Goal: Transaction & Acquisition: Subscribe to service/newsletter

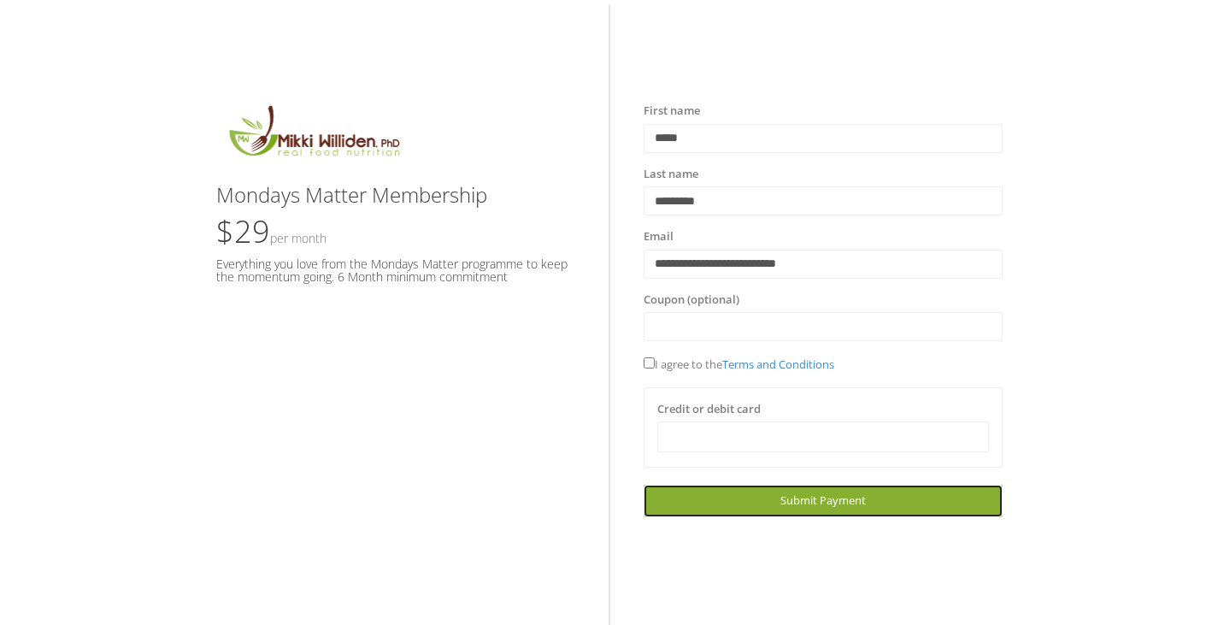
click at [842, 502] on span "Submit Payment" at bounding box center [822, 499] width 85 height 15
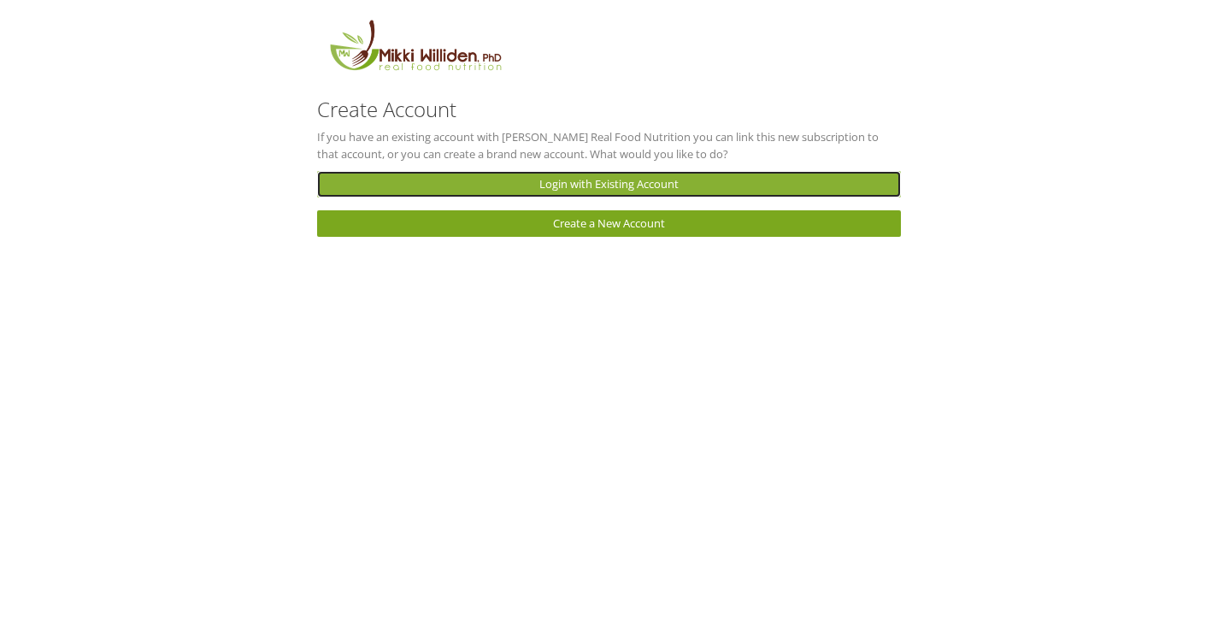
click at [611, 179] on link "Login with Existing Account" at bounding box center [609, 184] width 584 height 26
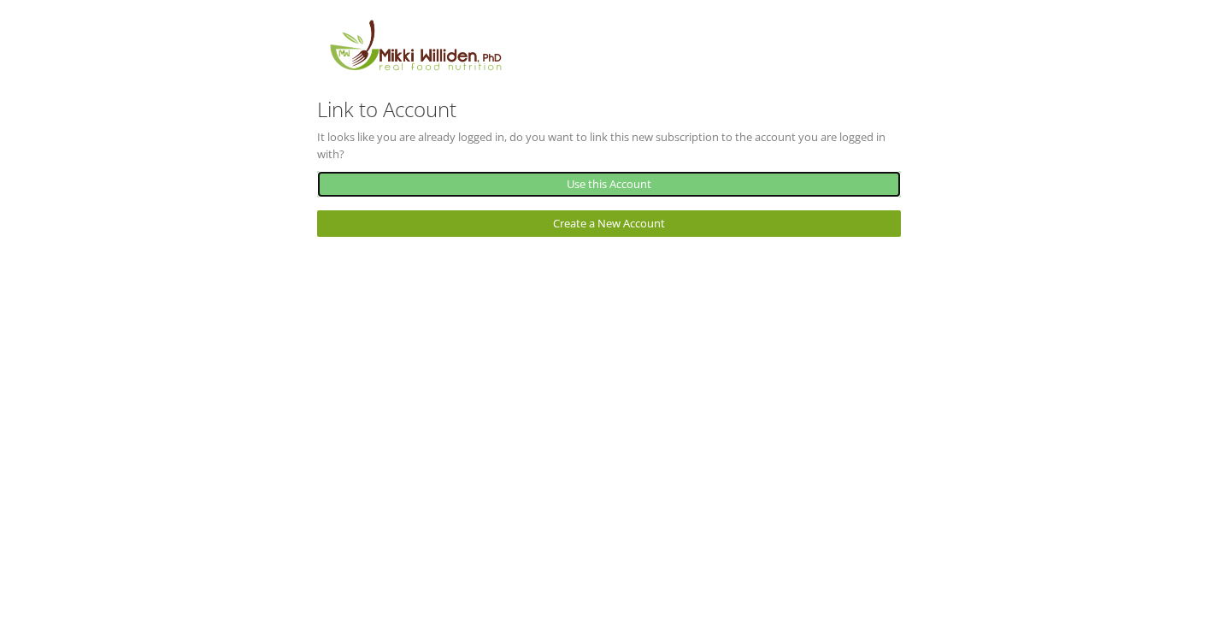
click at [644, 176] on link "Use this Account" at bounding box center [609, 184] width 584 height 26
